Goal: Browse casually: Explore the website without a specific task or goal

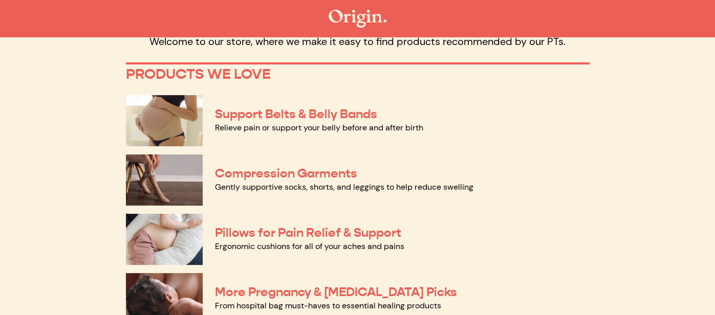
scroll to position [57, 0]
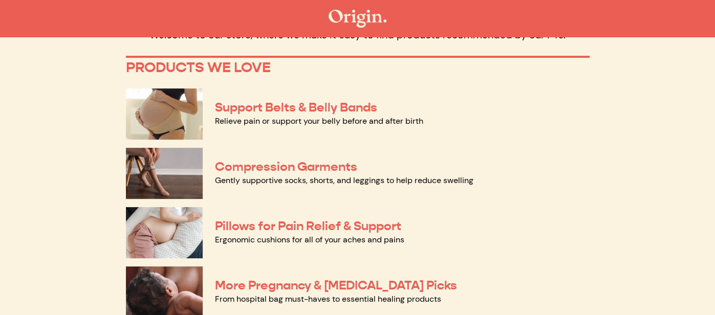
click at [180, 175] on img at bounding box center [164, 173] width 77 height 51
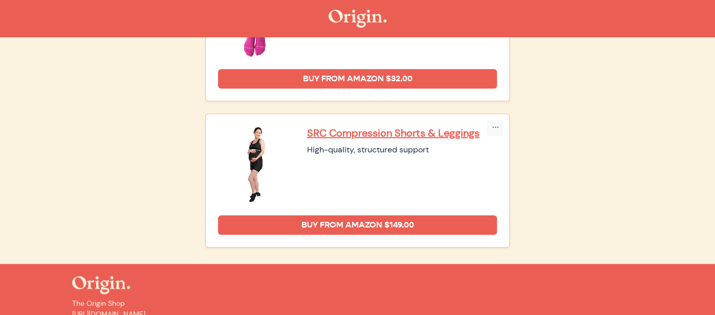
scroll to position [491, 0]
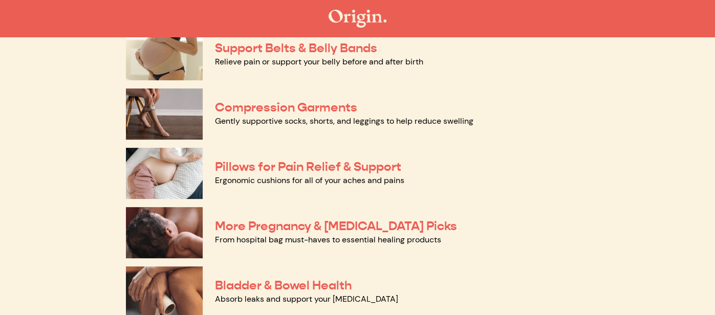
scroll to position [170, 0]
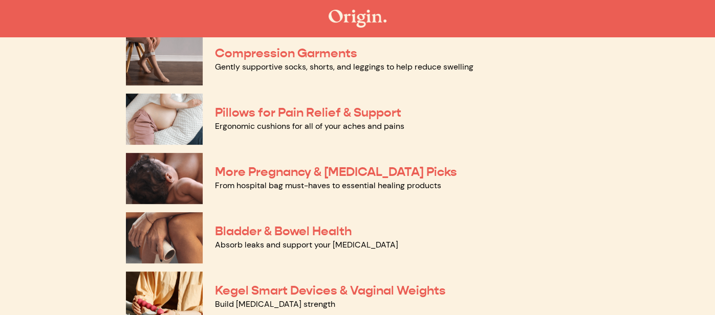
click at [205, 176] on div "More Pregnancy & Postpartum Picks From hospital bag must-haves to essential hea…" at bounding box center [358, 178] width 464 height 59
click at [171, 120] on img at bounding box center [164, 119] width 77 height 51
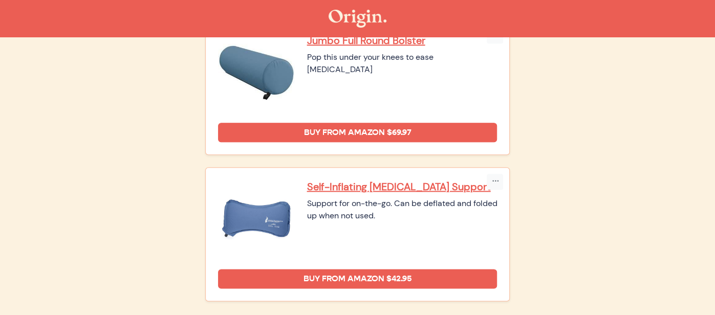
scroll to position [675, 0]
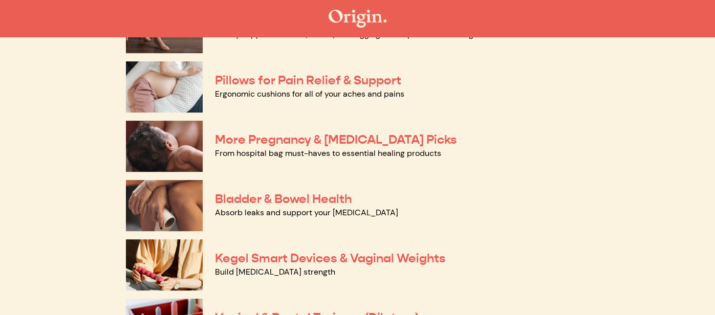
scroll to position [234, 0]
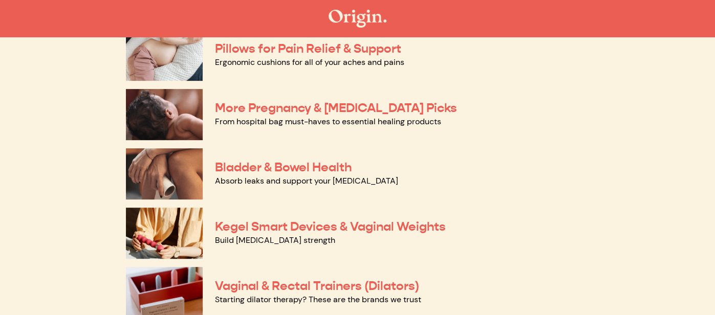
click at [180, 106] on img at bounding box center [164, 114] width 77 height 51
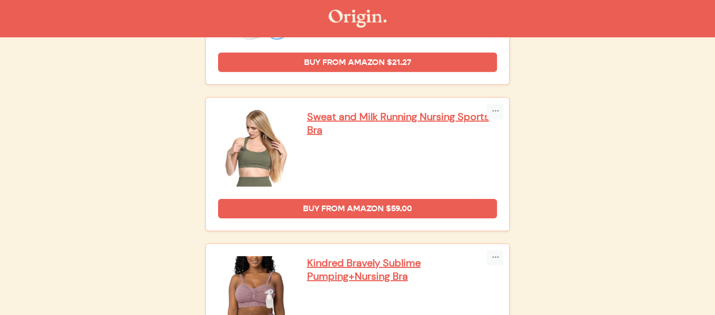
scroll to position [2101, 0]
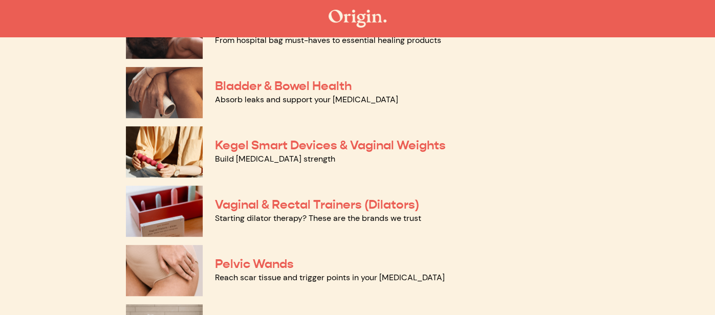
scroll to position [319, 0]
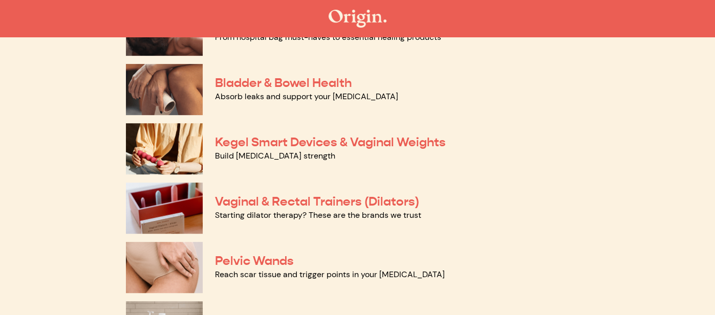
click at [177, 150] on img at bounding box center [164, 148] width 77 height 51
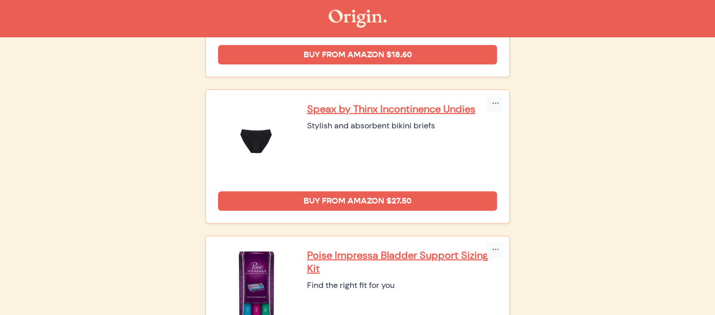
scroll to position [22, 0]
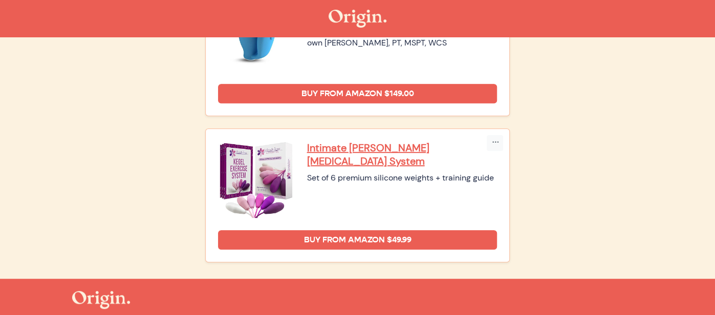
scroll to position [353, 0]
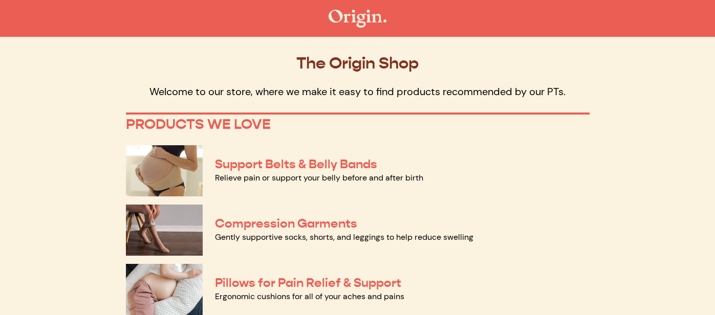
scroll to position [319, 0]
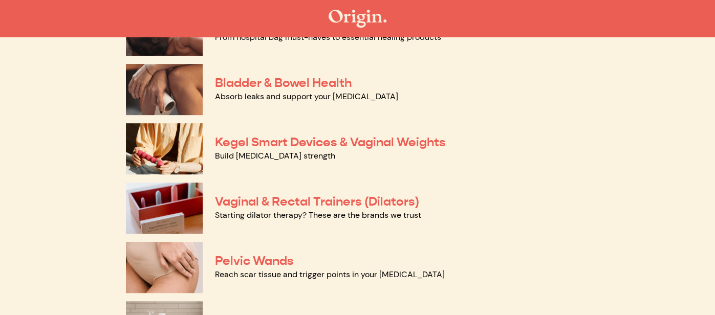
click at [152, 208] on img at bounding box center [164, 208] width 77 height 51
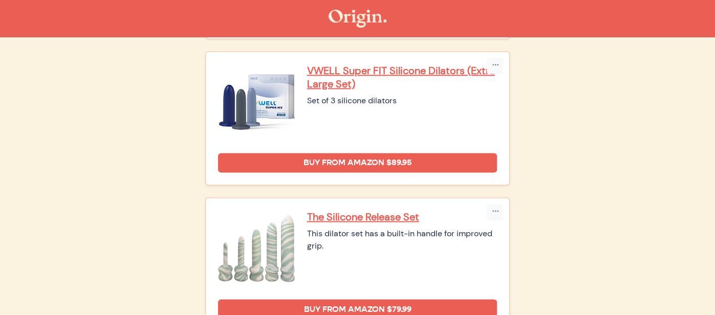
scroll to position [985, 0]
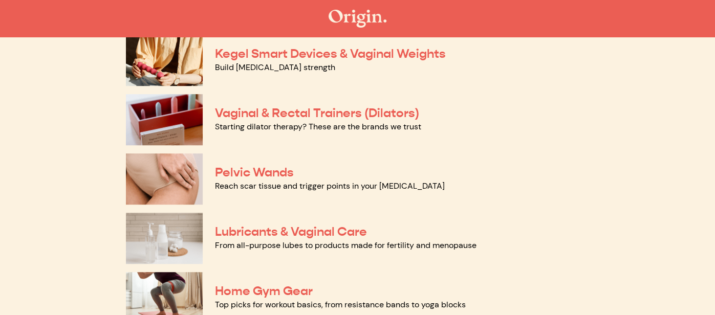
scroll to position [473, 0]
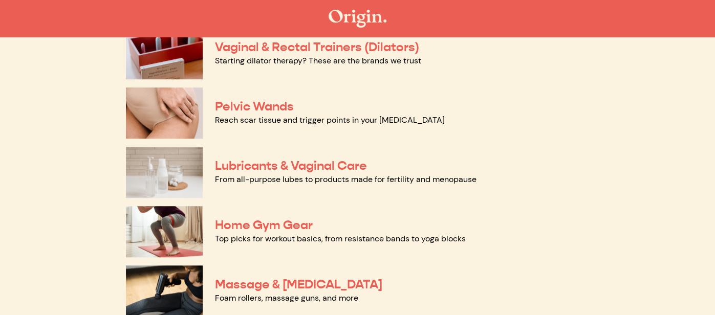
click at [156, 170] on img at bounding box center [164, 172] width 77 height 51
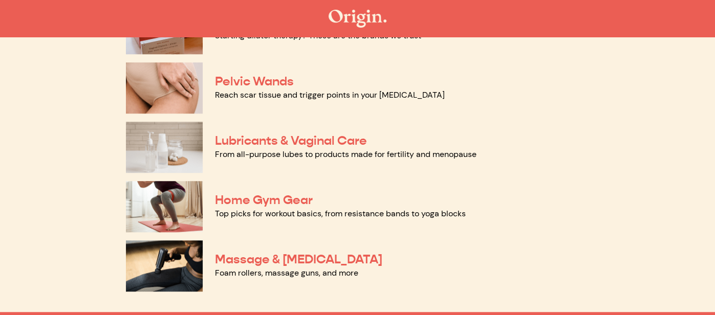
scroll to position [506, 0]
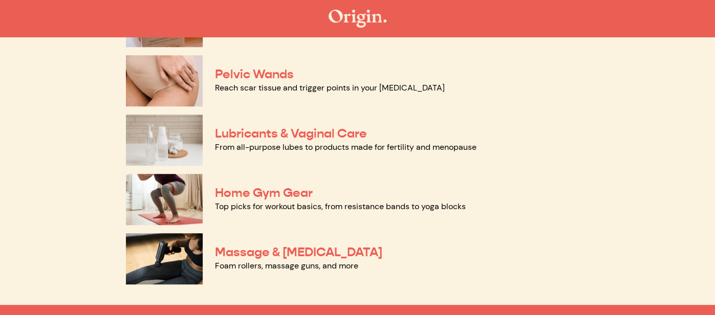
click at [169, 202] on img at bounding box center [164, 199] width 77 height 51
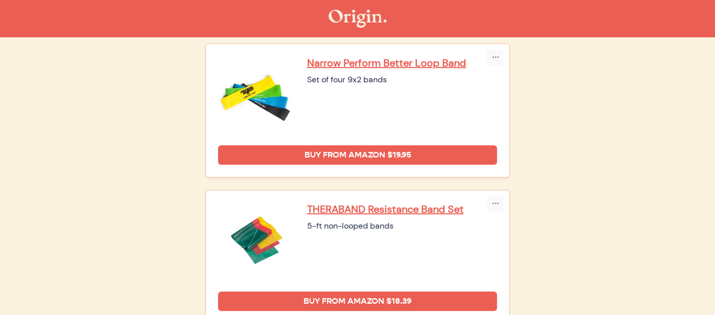
scroll to position [23, 0]
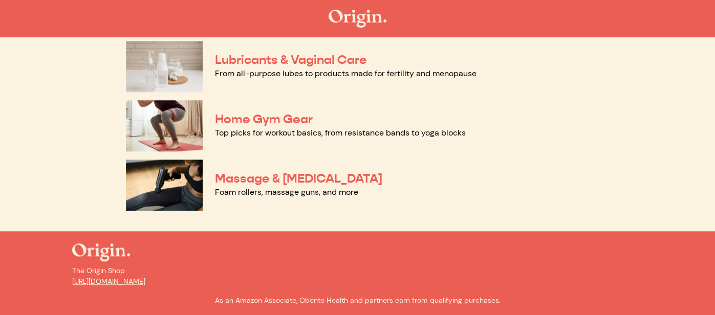
scroll to position [590, 0]
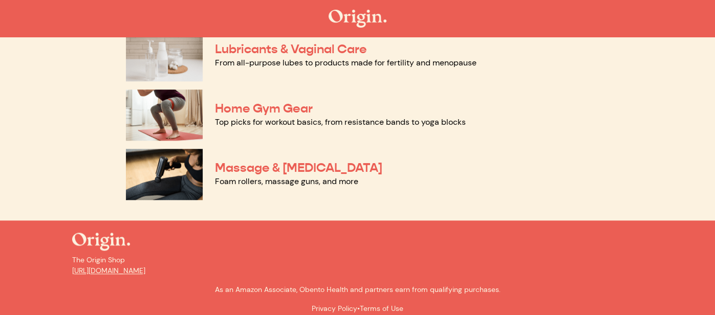
click at [156, 169] on img at bounding box center [164, 174] width 77 height 51
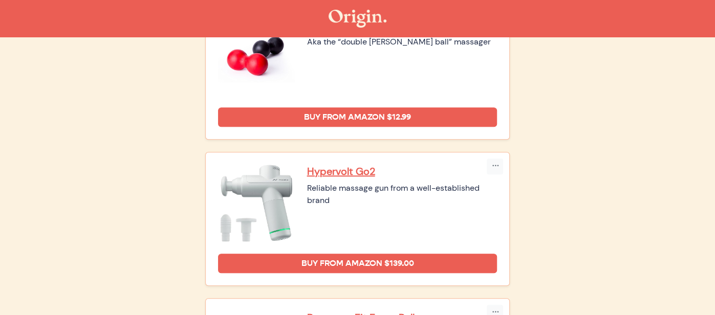
scroll to position [594, 0]
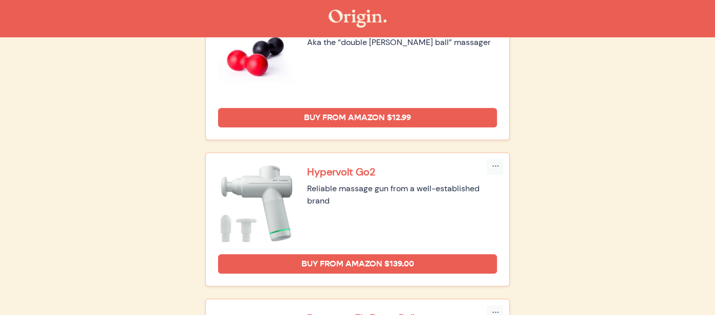
click at [340, 168] on p "Hypervolt Go2" at bounding box center [402, 171] width 190 height 13
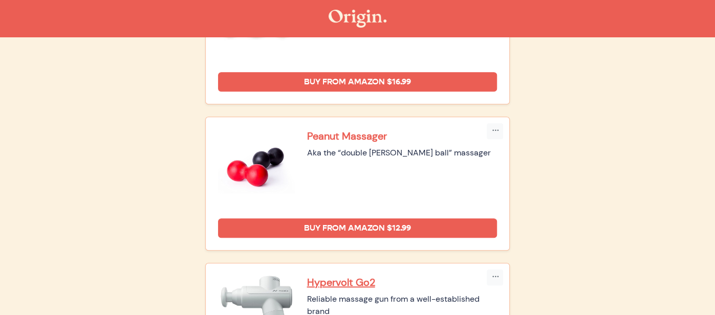
scroll to position [523, 0]
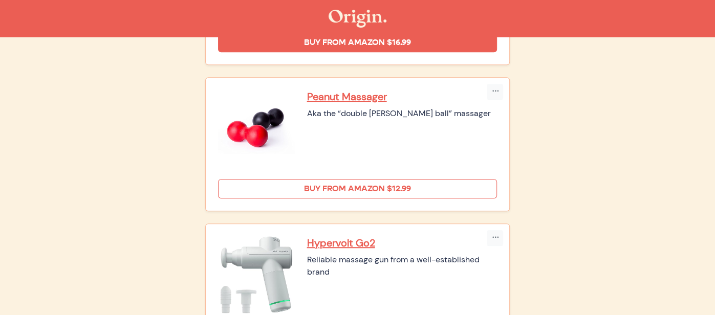
click at [298, 181] on link "Buy from Amazon $12.99" at bounding box center [357, 188] width 279 height 19
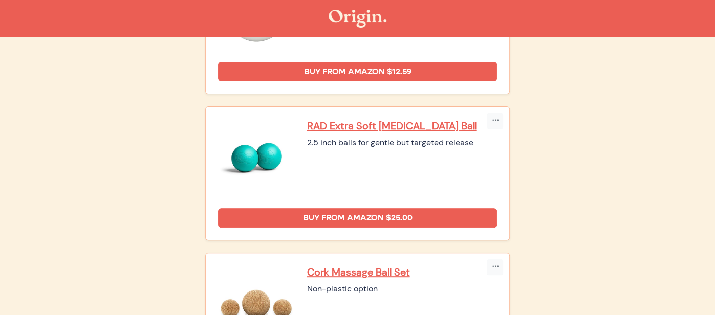
scroll to position [0, 0]
